Goal: Task Accomplishment & Management: Manage account settings

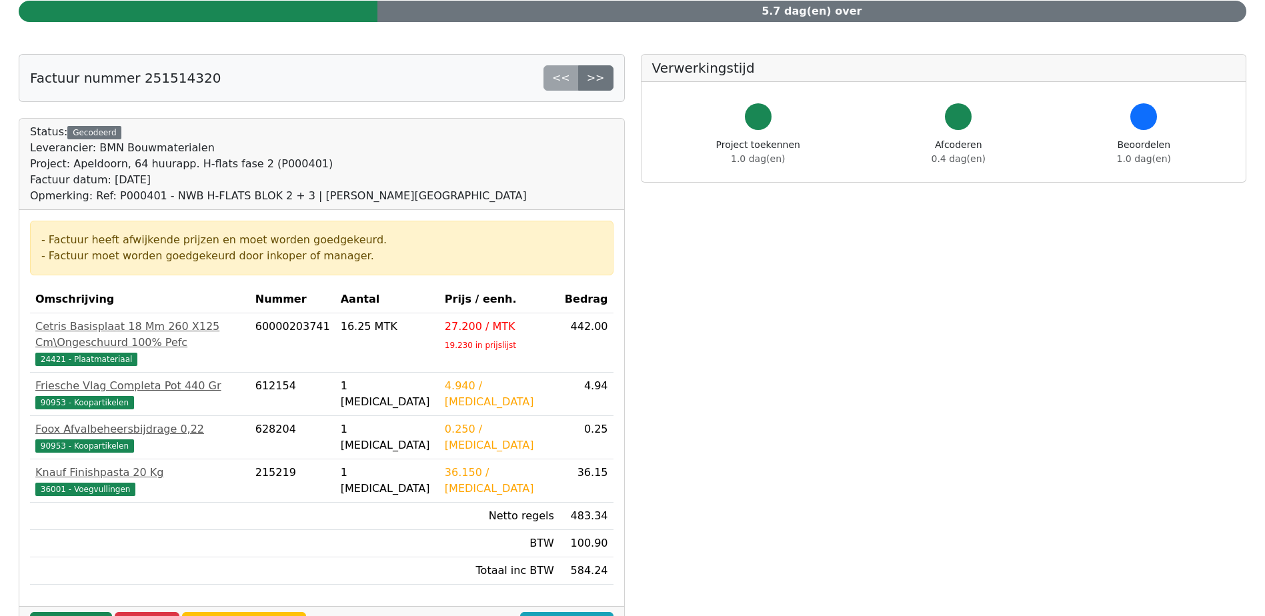
scroll to position [200, 0]
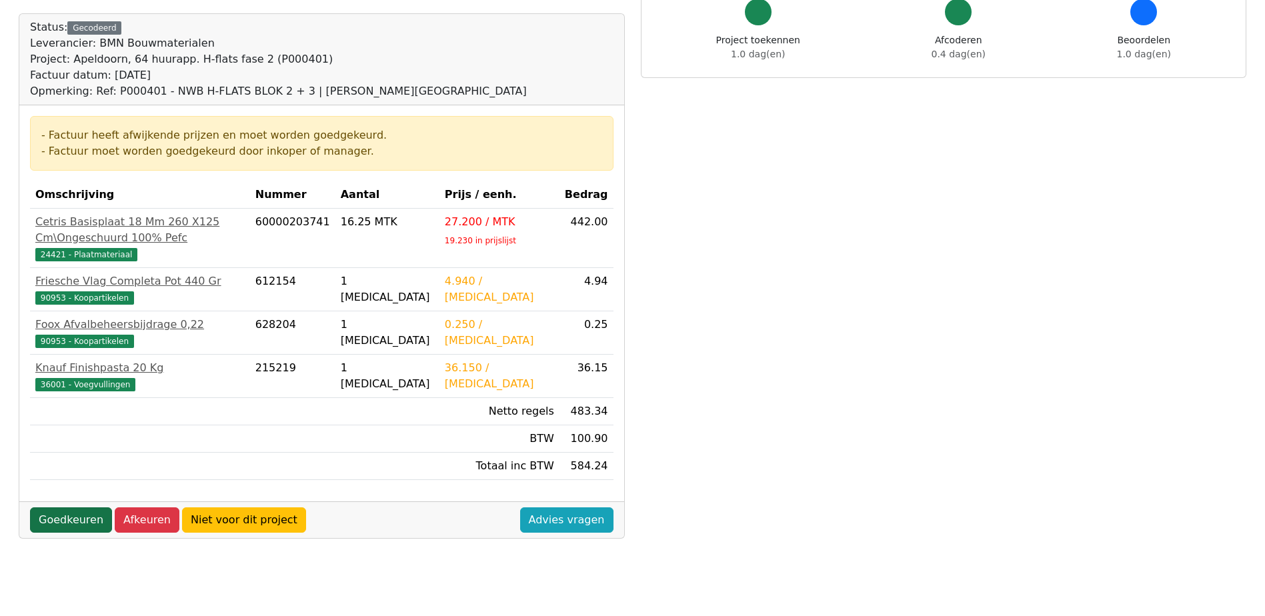
click at [51, 507] on link "Goedkeuren" at bounding box center [71, 519] width 82 height 25
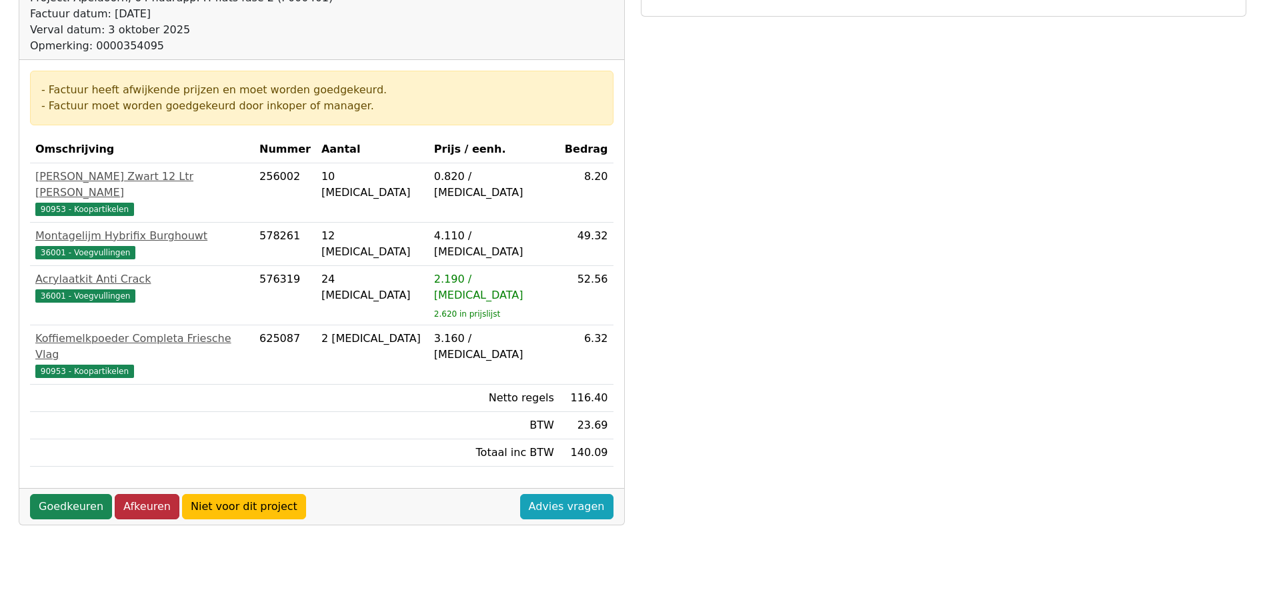
scroll to position [267, 0]
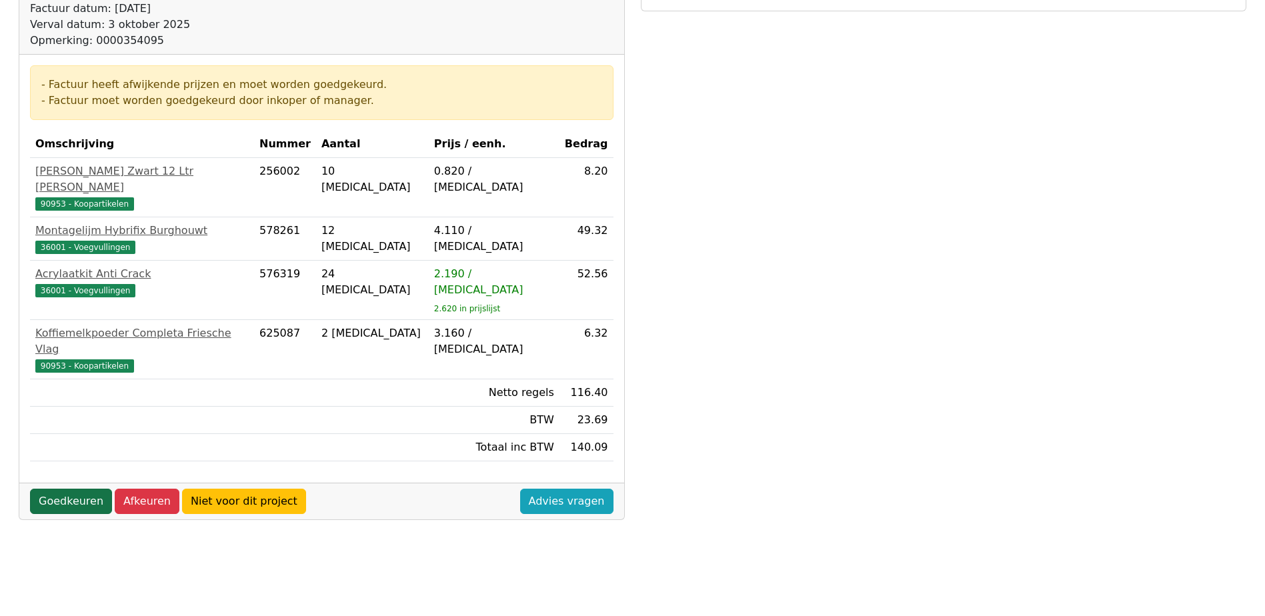
click at [52, 489] on link "Goedkeuren" at bounding box center [71, 501] width 82 height 25
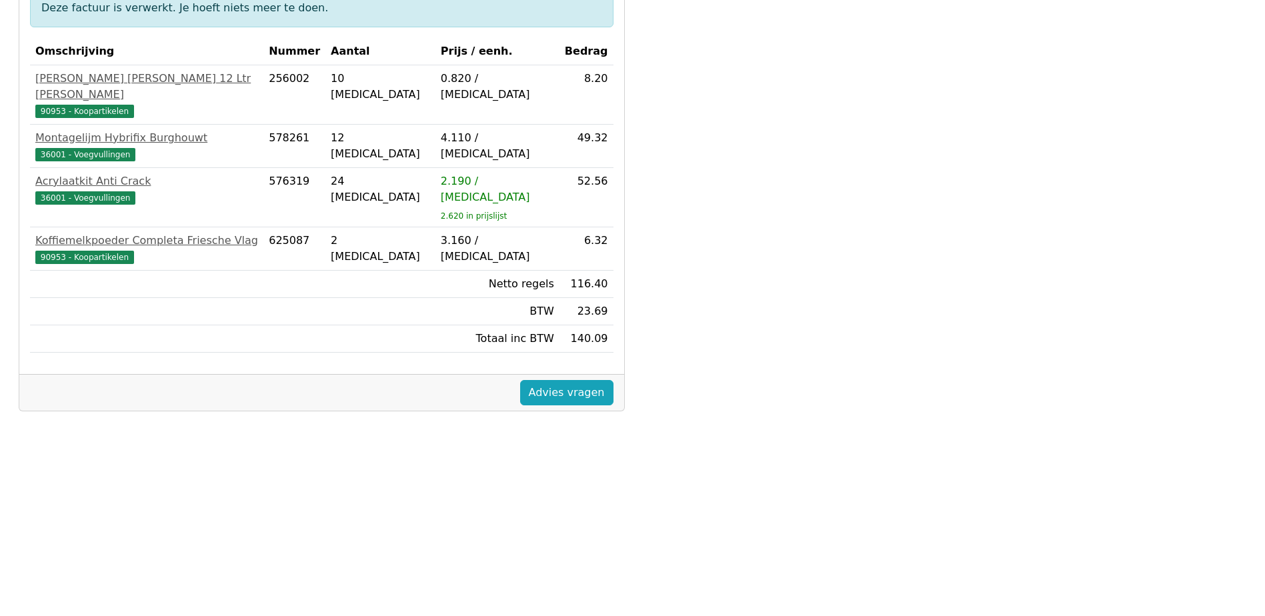
scroll to position [447, 0]
